Goal: Task Accomplishment & Management: Manage account settings

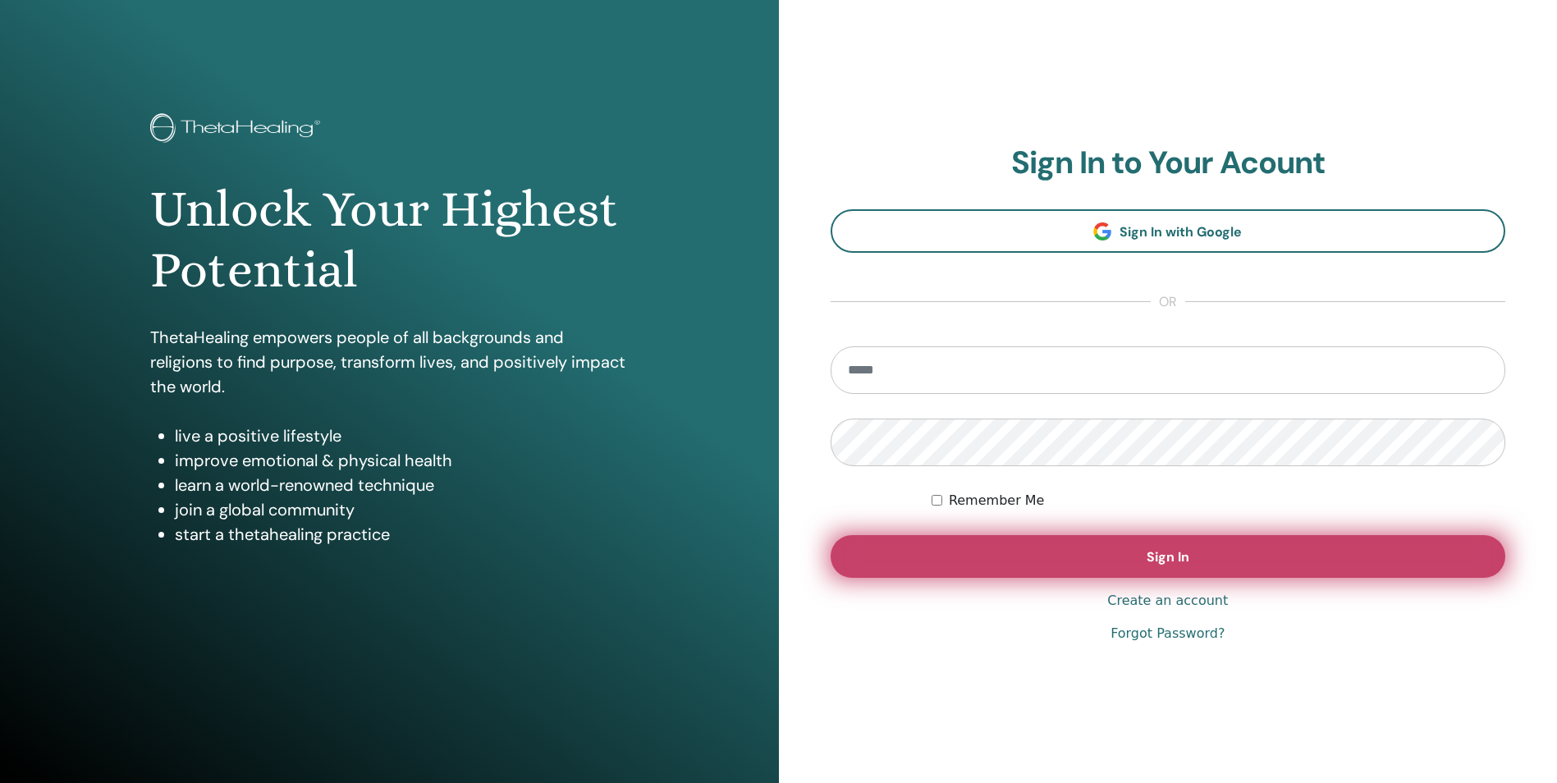
type input "**********"
click at [971, 540] on button "Sign In" at bounding box center [1167, 556] width 675 height 43
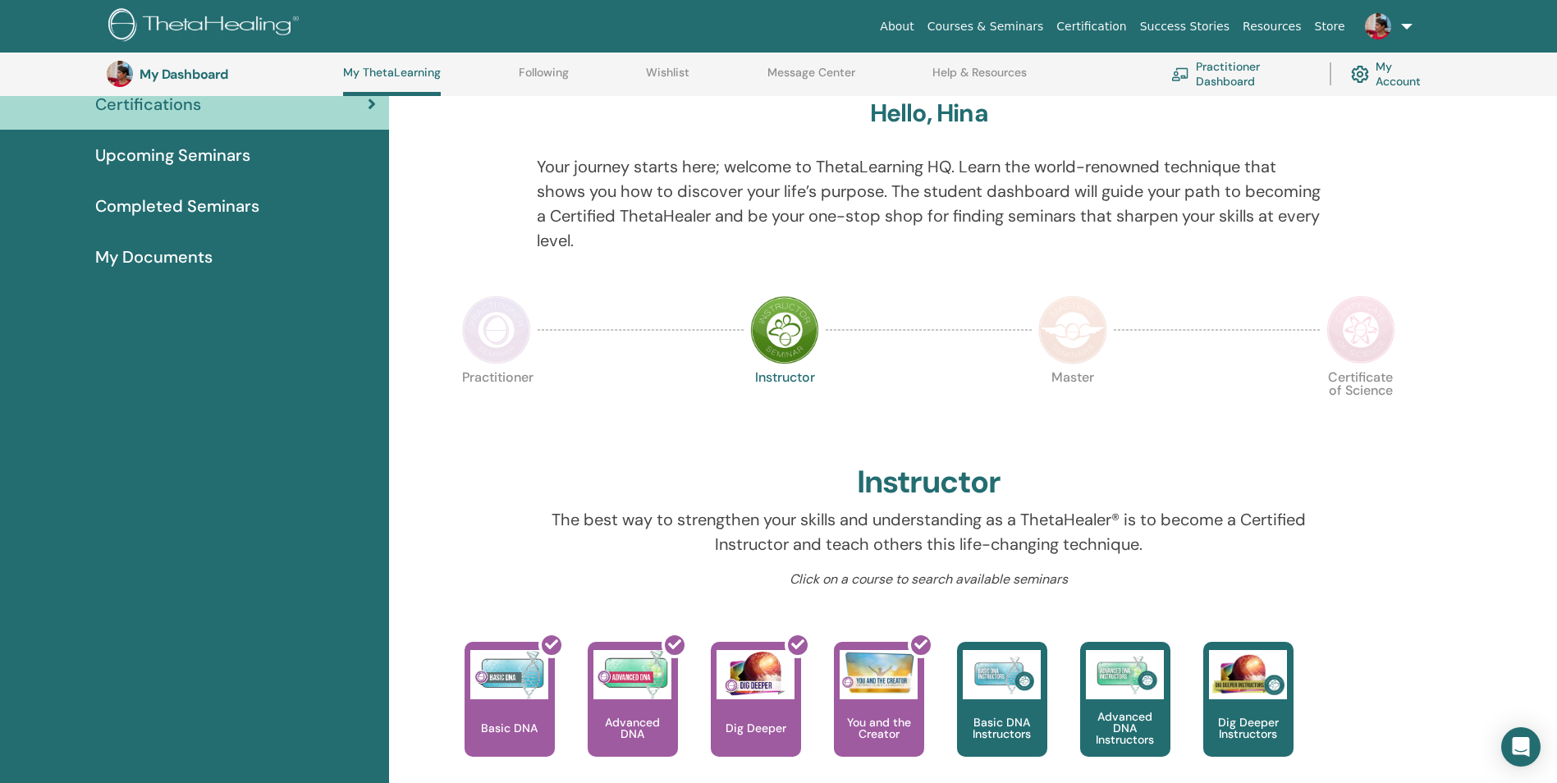
scroll to position [126, 0]
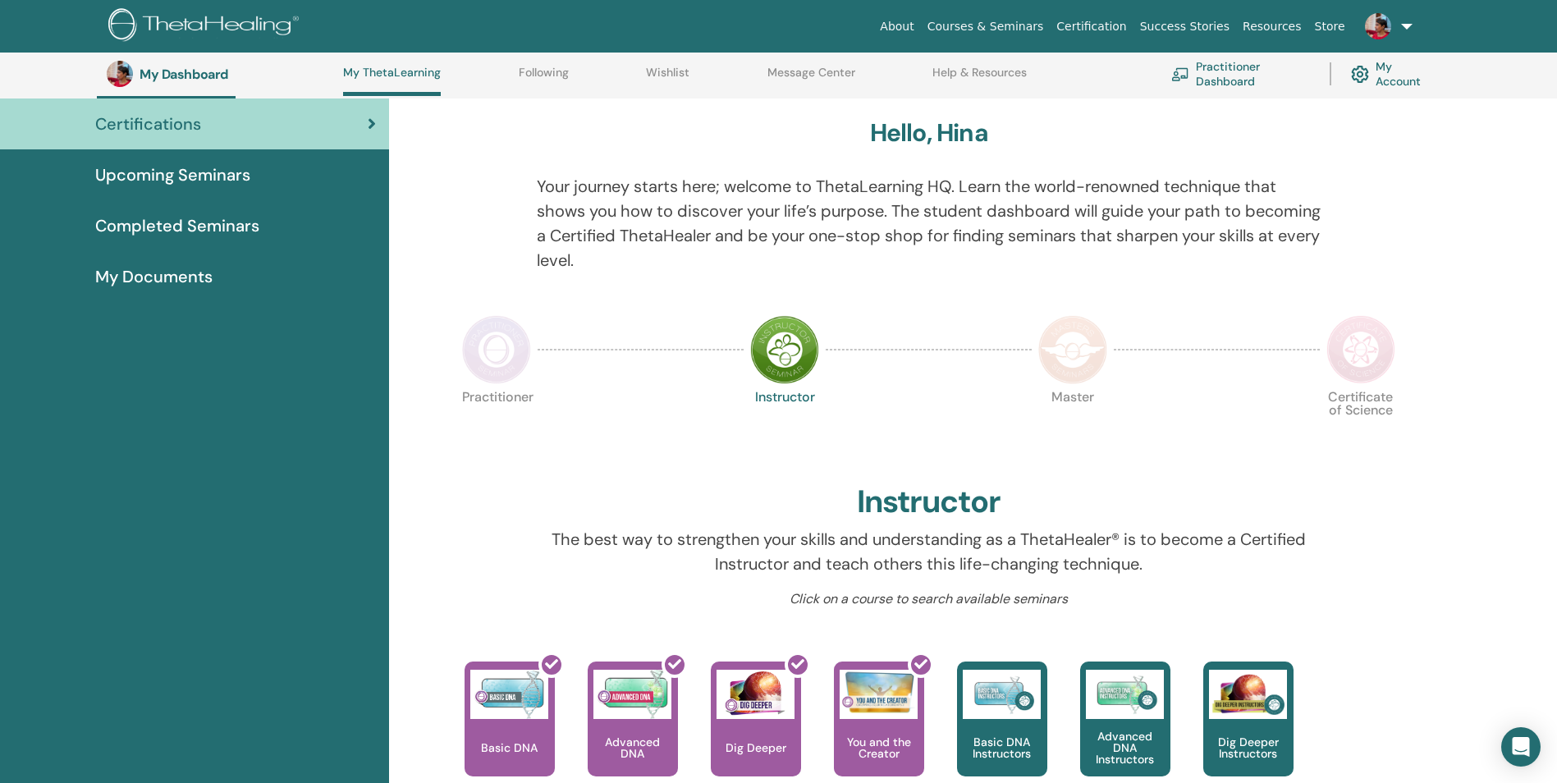
click at [485, 340] on img at bounding box center [496, 349] width 69 height 69
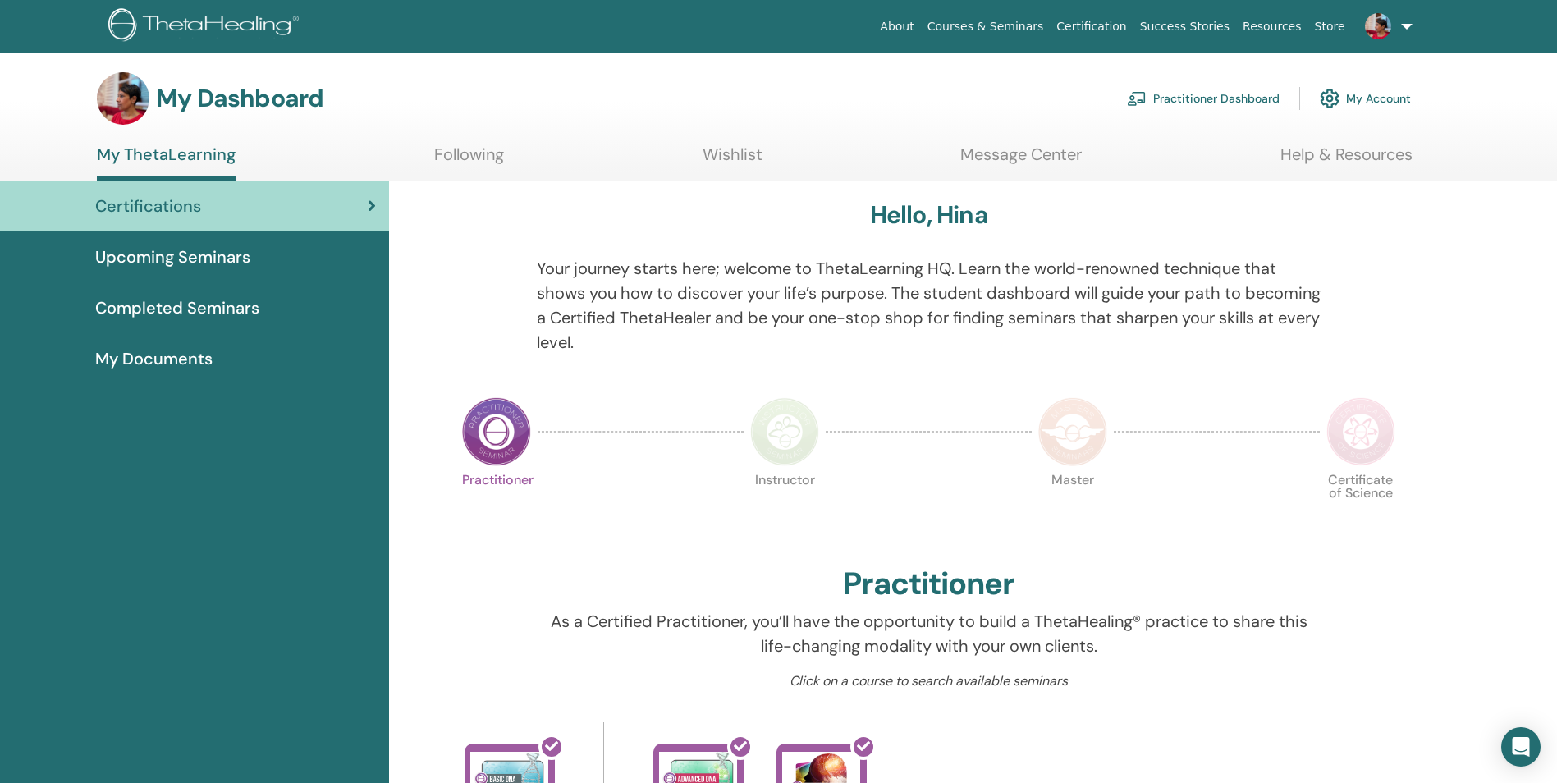
click at [192, 307] on span "Completed Seminars" at bounding box center [177, 307] width 164 height 25
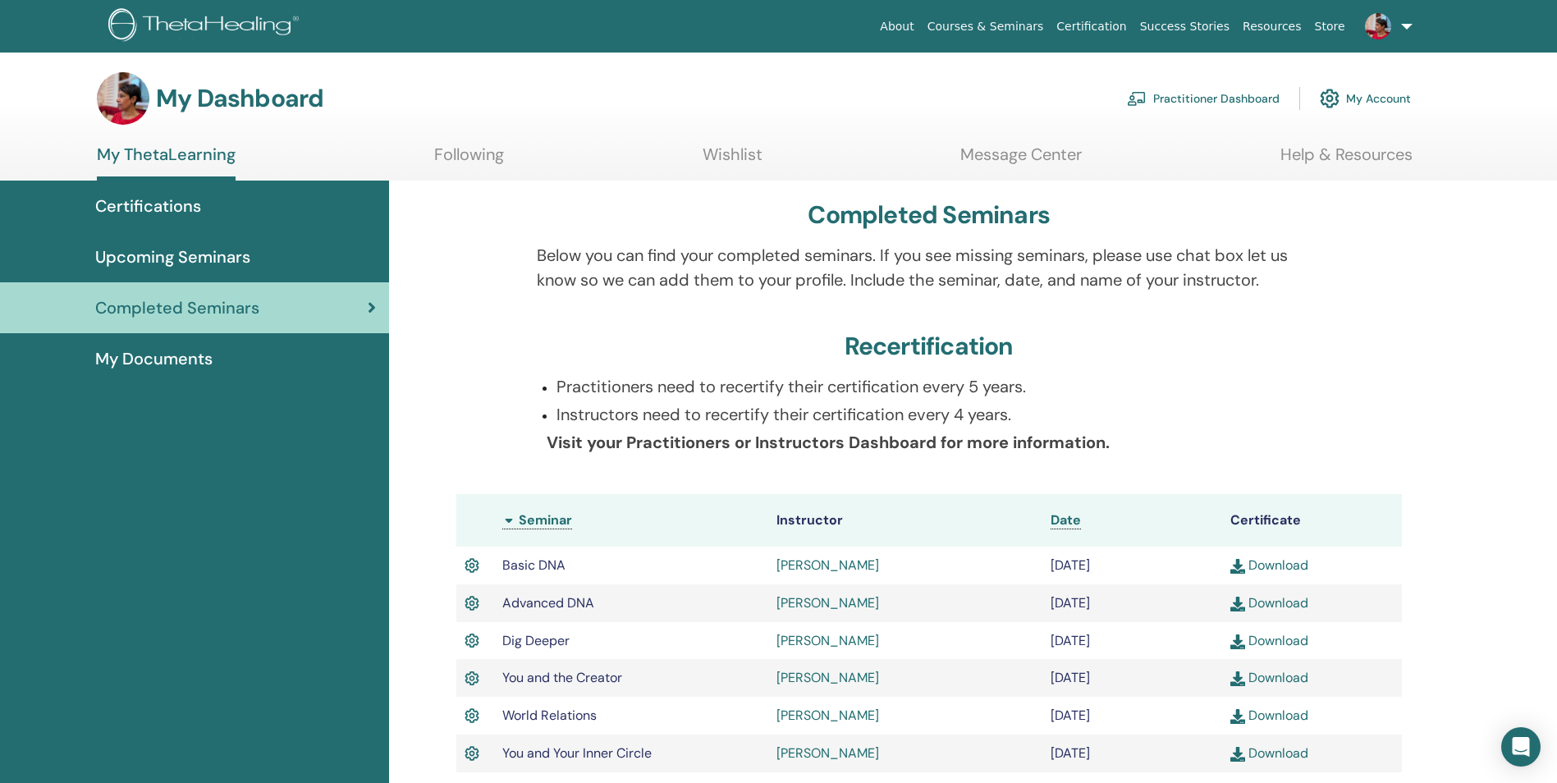
click at [1357, 100] on link "My Account" at bounding box center [1364, 98] width 91 height 36
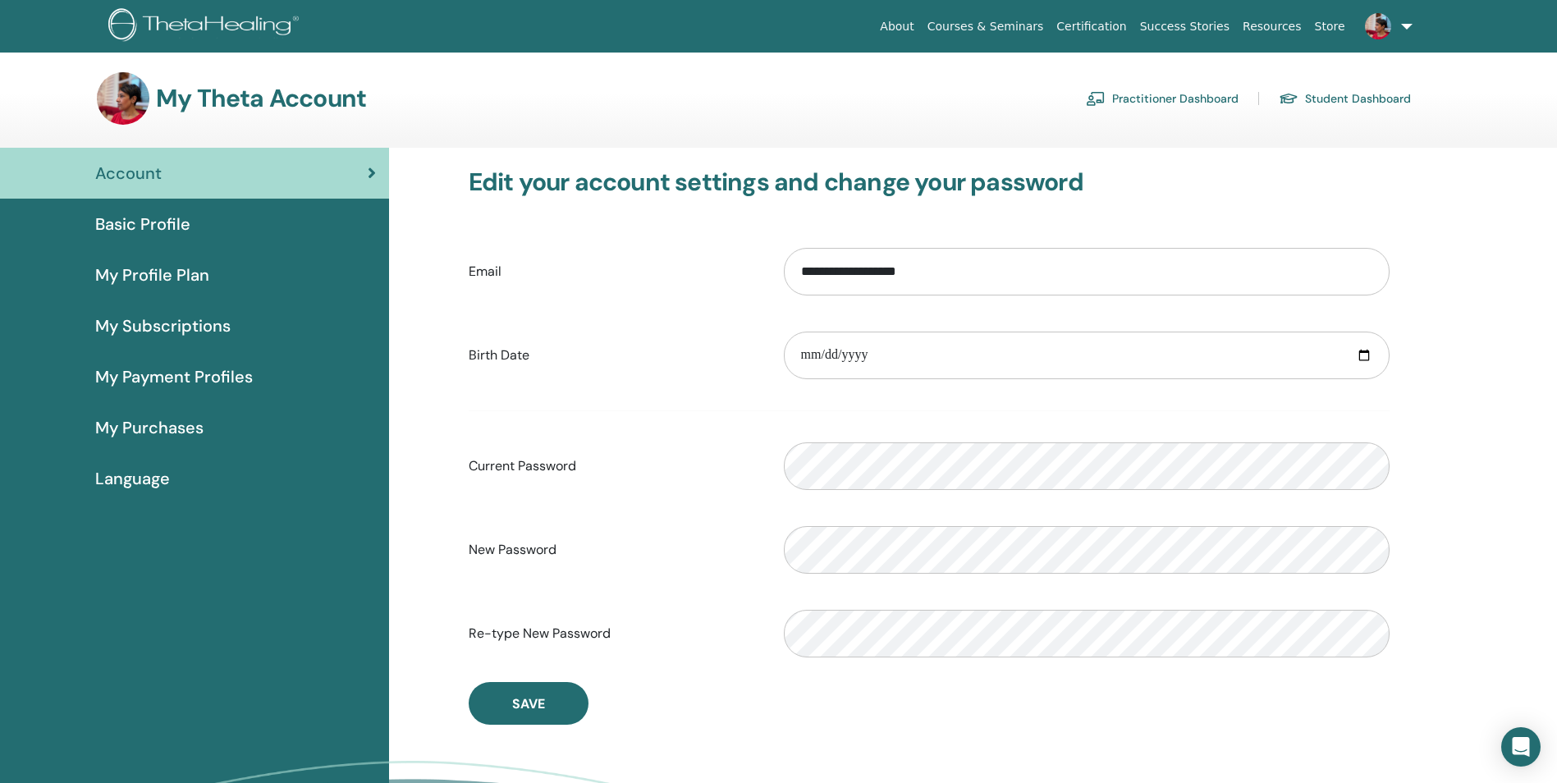
click at [194, 286] on span "My Profile Plan" at bounding box center [152, 275] width 114 height 25
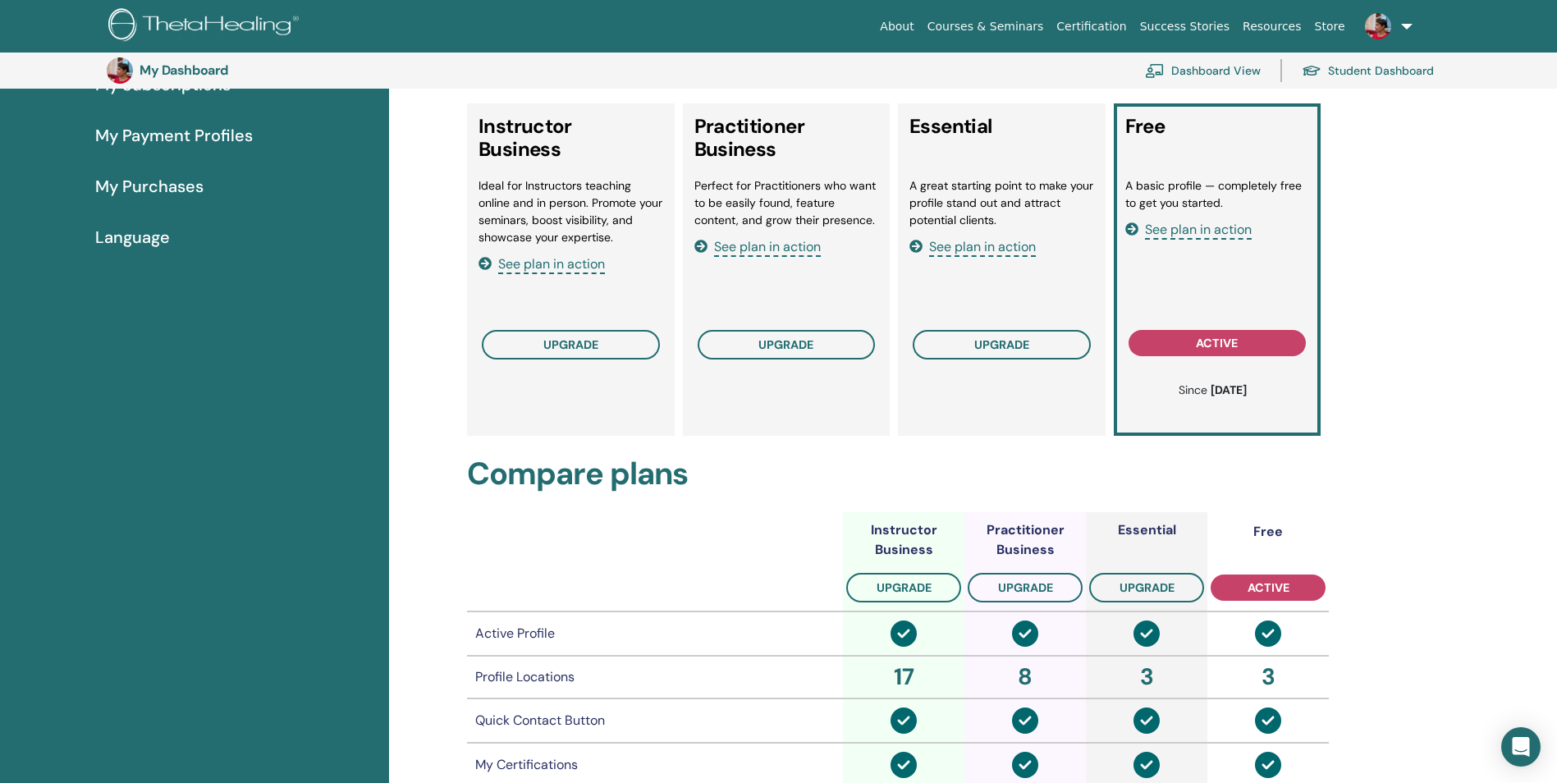
scroll to position [200, 0]
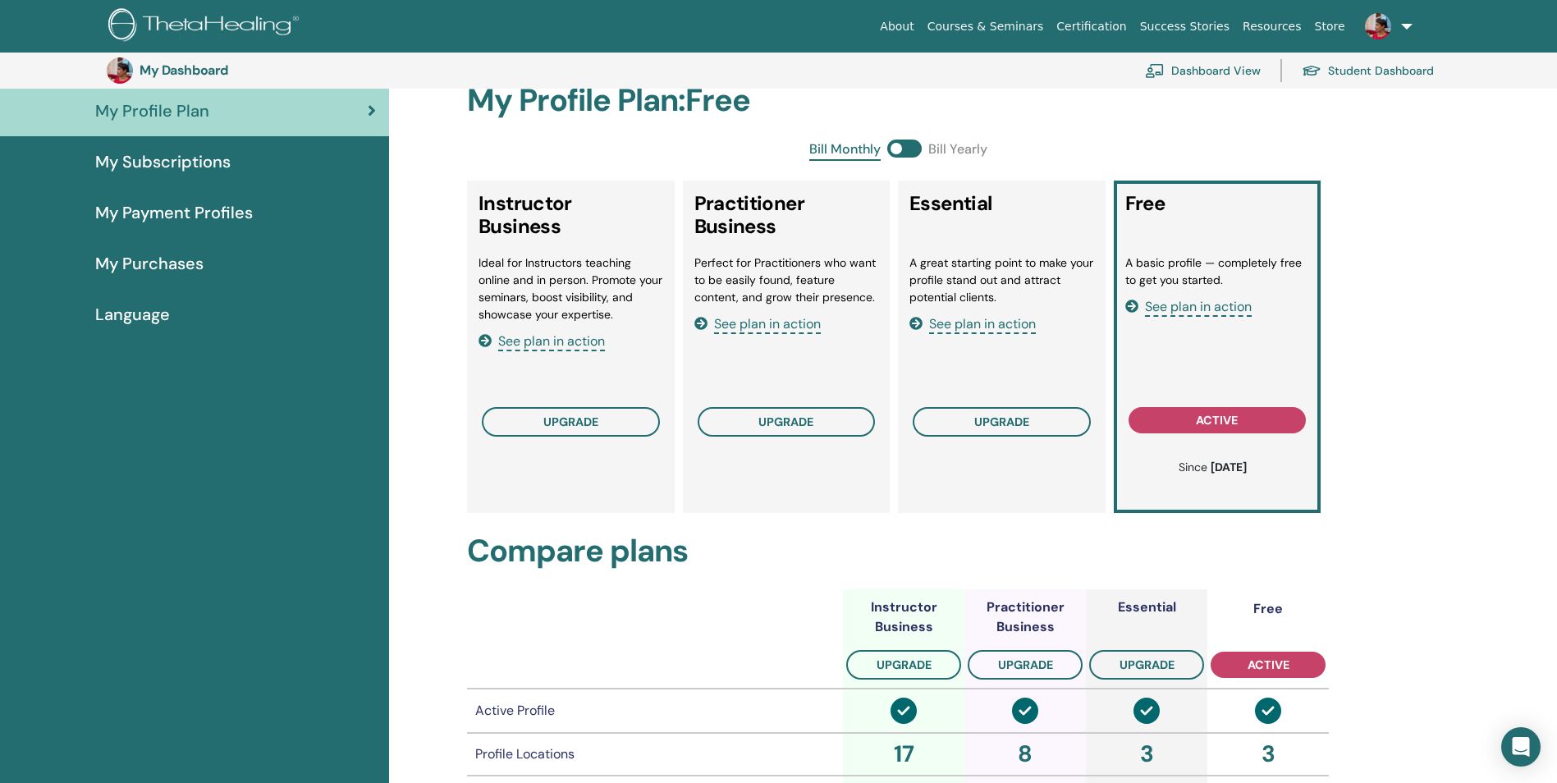
click at [1200, 303] on span "See plan in action" at bounding box center [1198, 307] width 107 height 19
click at [1400, 27] on link at bounding box center [1384, 26] width 67 height 53
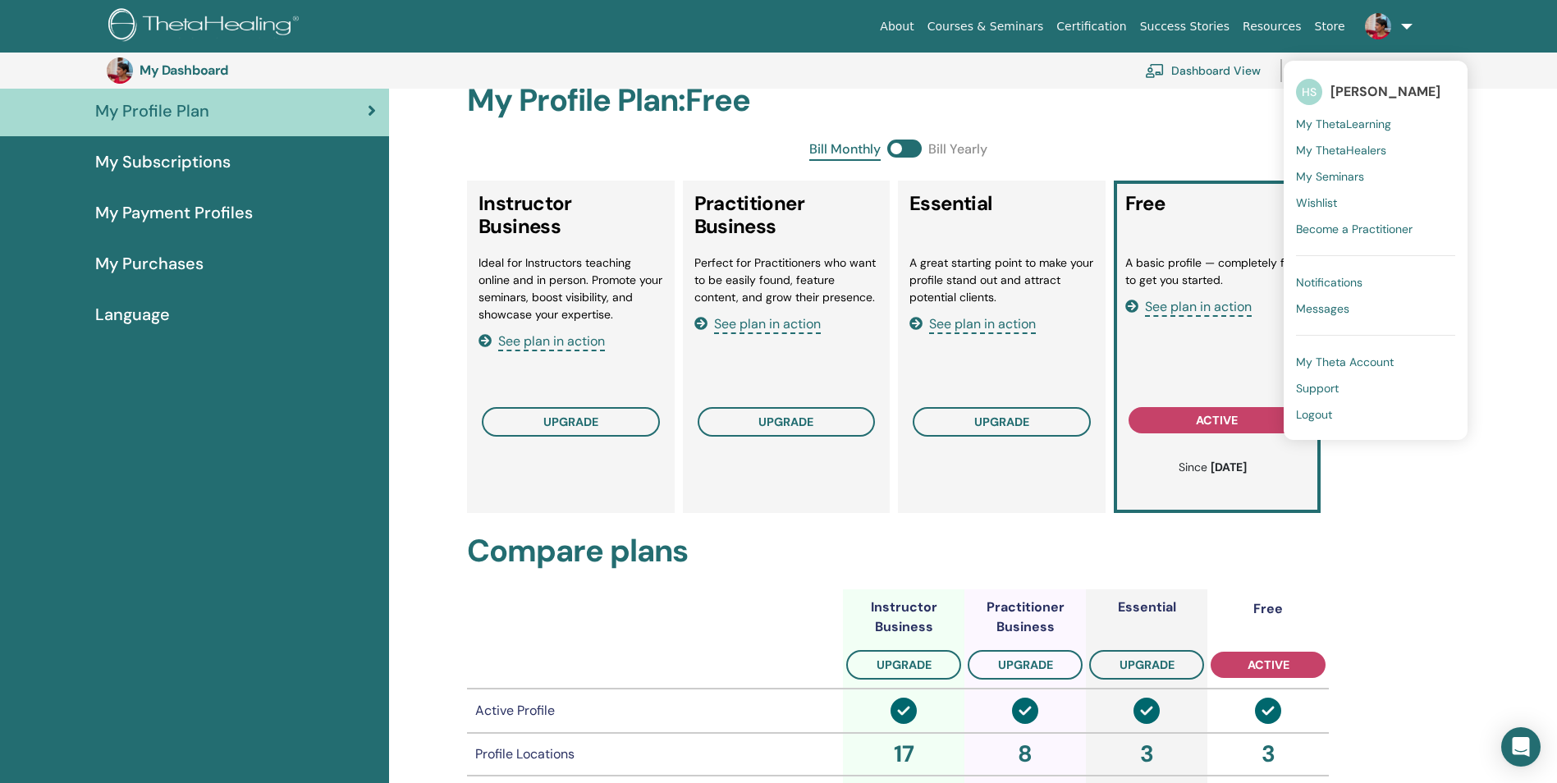
click at [1315, 417] on span "Logout" at bounding box center [1314, 414] width 36 height 15
